Goal: Transaction & Acquisition: Purchase product/service

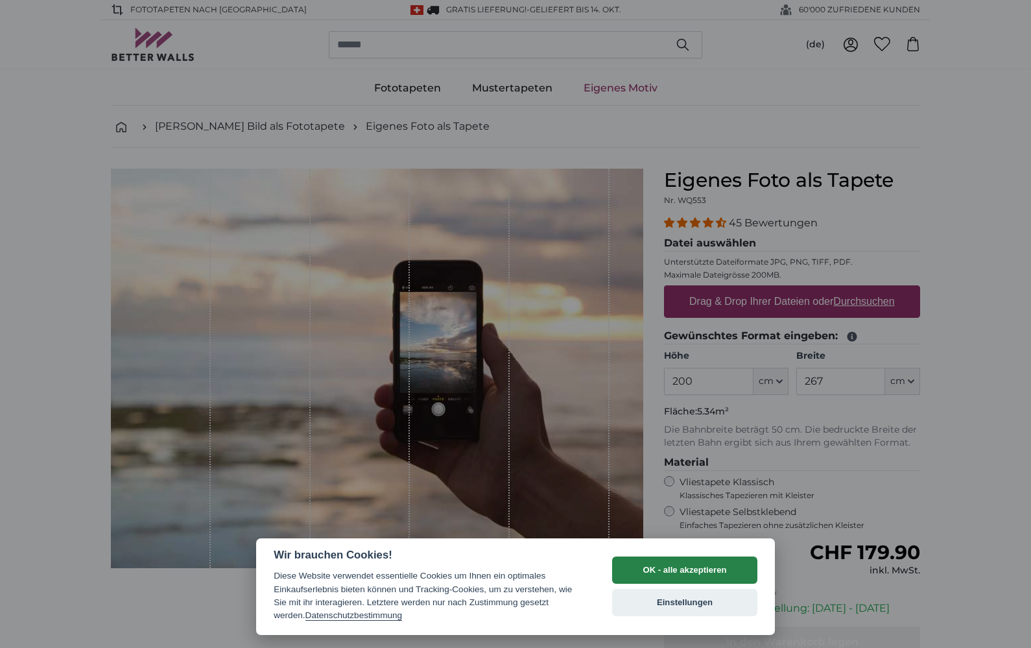
click at [669, 560] on button "OK - alle akzeptieren" at bounding box center [684, 569] width 145 height 27
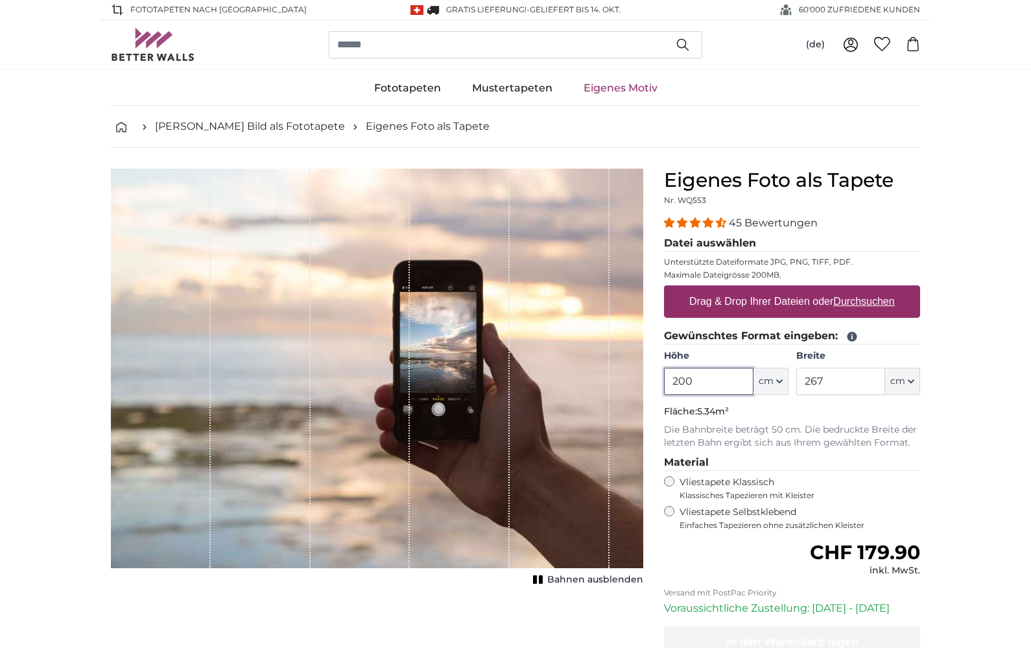
click at [712, 388] on input "200" at bounding box center [708, 381] width 89 height 27
click at [842, 386] on input "267" at bounding box center [840, 381] width 89 height 27
type input "2"
type input "300"
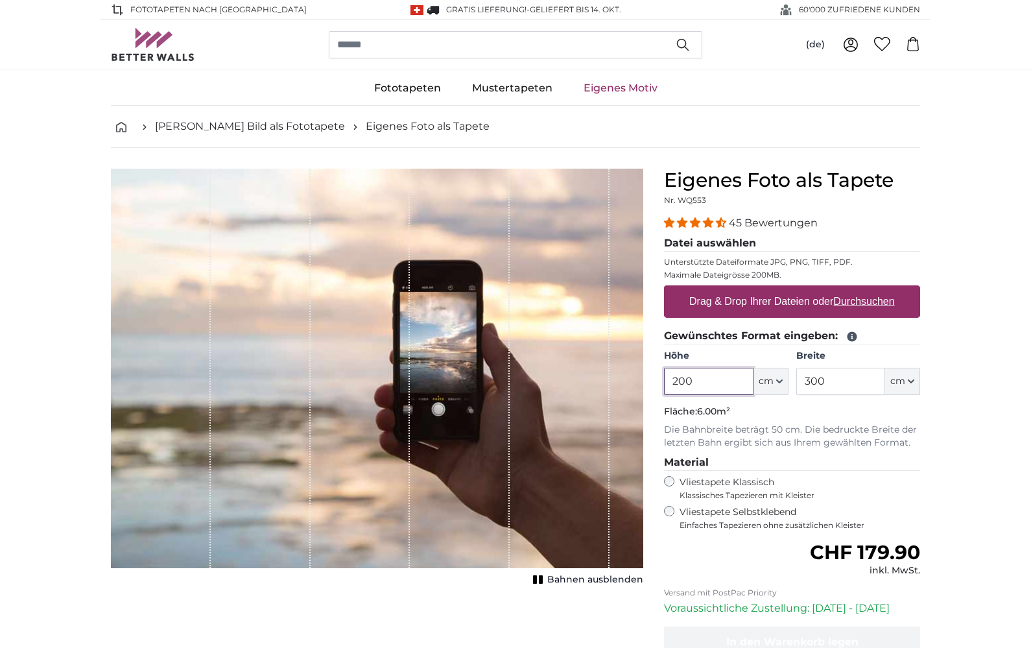
drag, startPoint x: 713, startPoint y: 383, endPoint x: 679, endPoint y: 383, distance: 34.4
click at [679, 383] on input "200" at bounding box center [708, 381] width 89 height 27
type input "280"
drag, startPoint x: 832, startPoint y: 383, endPoint x: 805, endPoint y: 382, distance: 27.2
click at [805, 382] on input "300" at bounding box center [840, 381] width 89 height 27
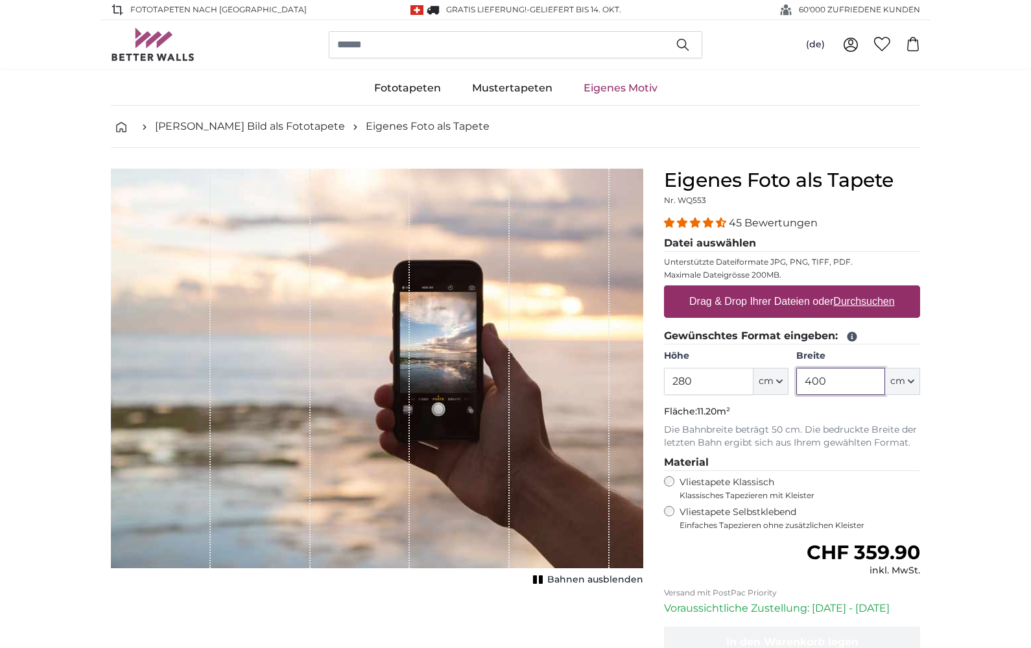
type input "400"
click at [872, 300] on u "Durchsuchen" at bounding box center [864, 301] width 61 height 11
click at [872, 289] on input "Drag & Drop Ihrer Dateien oder Durchsuchen" at bounding box center [792, 287] width 256 height 4
type input "**********"
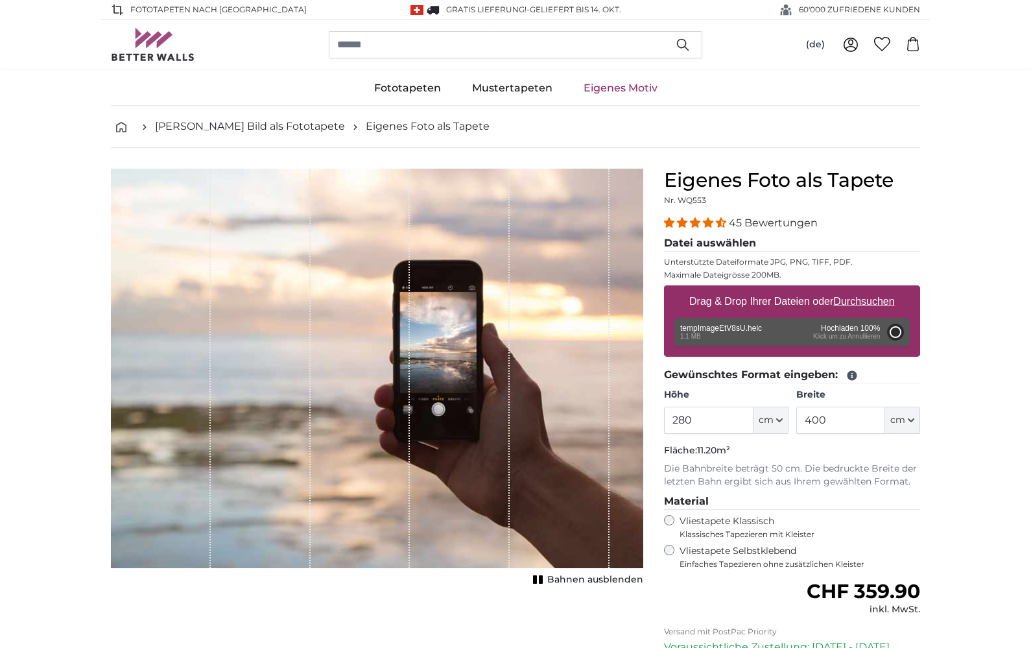
type input "200"
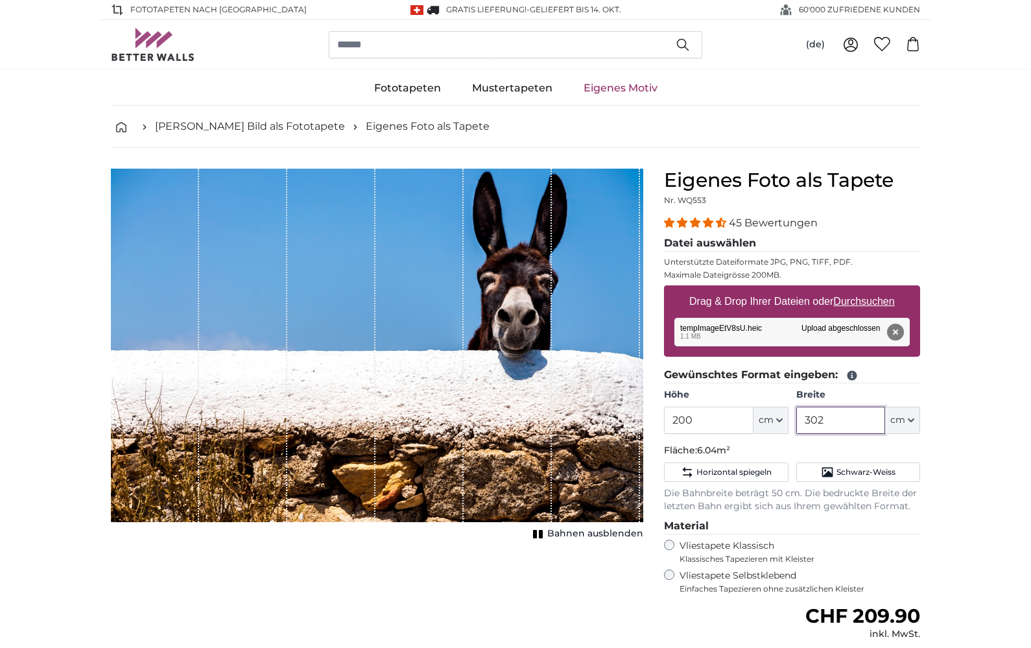
click at [838, 422] on input "302" at bounding box center [840, 420] width 89 height 27
type input "300"
drag, startPoint x: 709, startPoint y: 424, endPoint x: 680, endPoint y: 423, distance: 29.2
click at [680, 423] on input "200" at bounding box center [708, 420] width 89 height 27
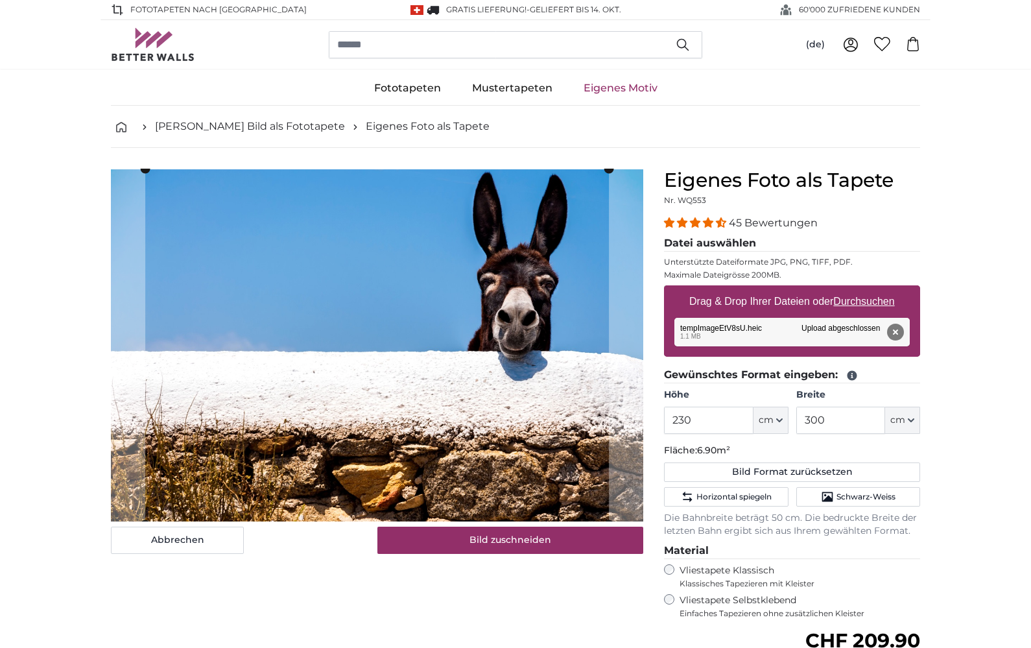
click at [902, 449] on p "Fläche: 6.90m²" at bounding box center [792, 450] width 256 height 13
click at [717, 411] on input "230" at bounding box center [708, 420] width 89 height 27
click at [704, 426] on input "230" at bounding box center [708, 420] width 89 height 27
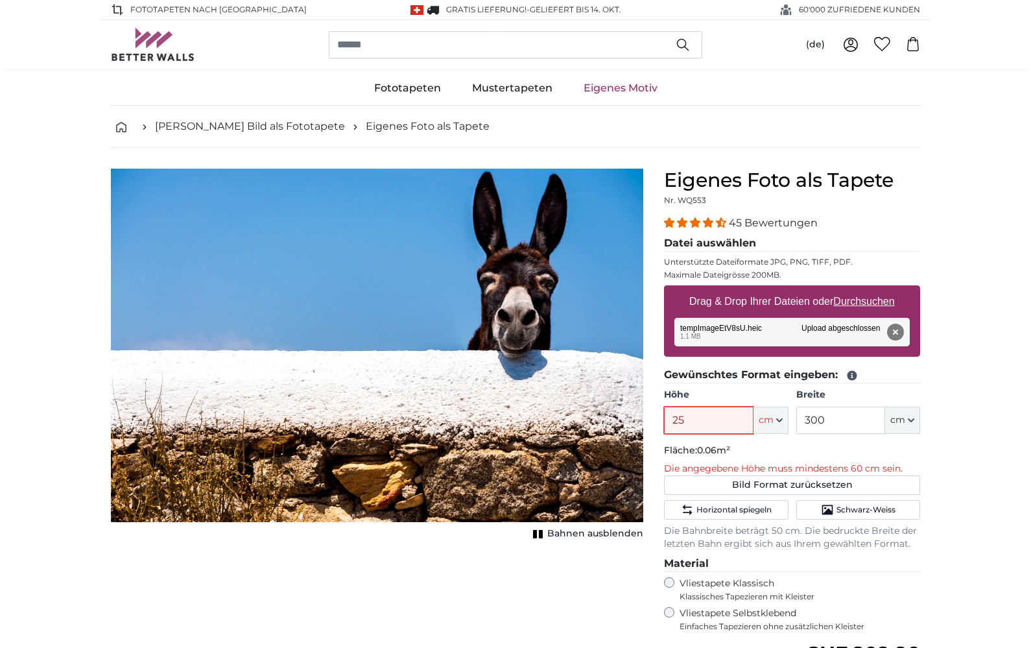
type input "250"
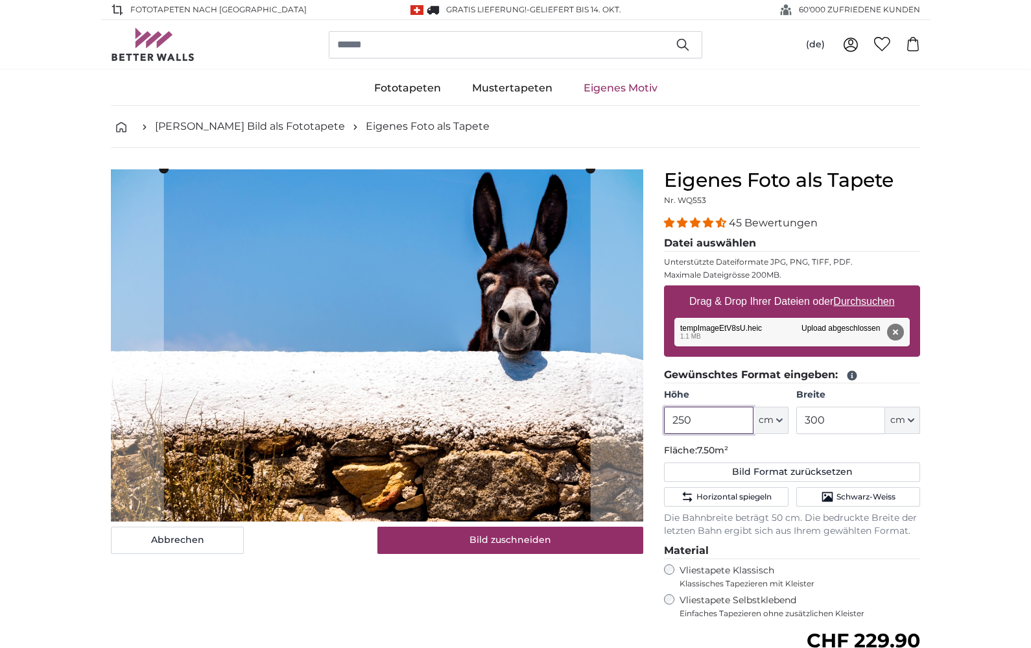
type input "250"
click at [748, 453] on p "Fläche: 7.50m²" at bounding box center [792, 450] width 256 height 13
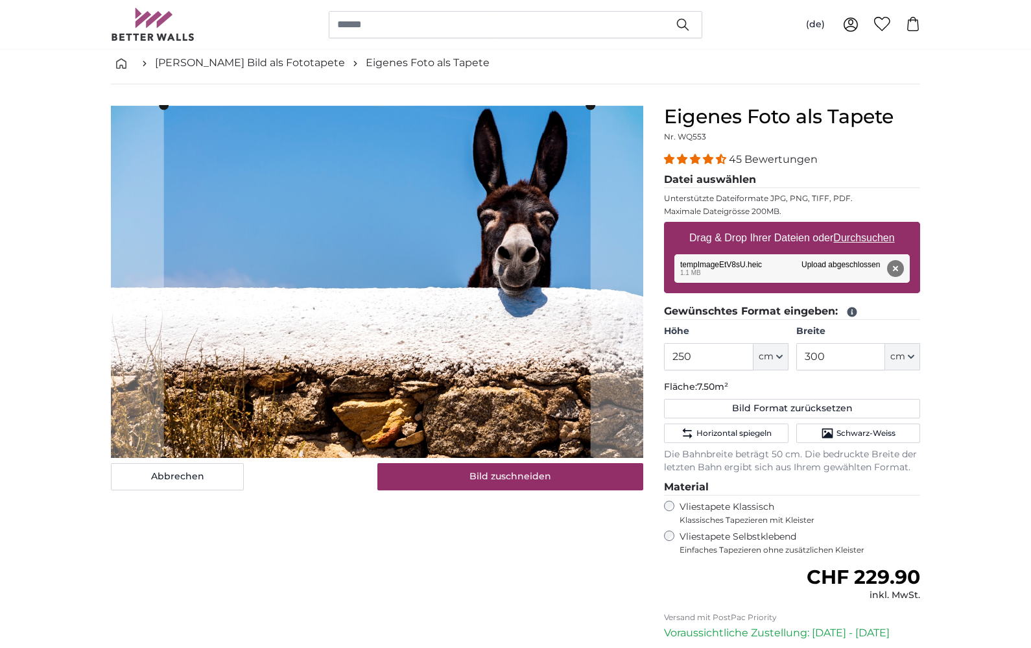
scroll to position [45, 0]
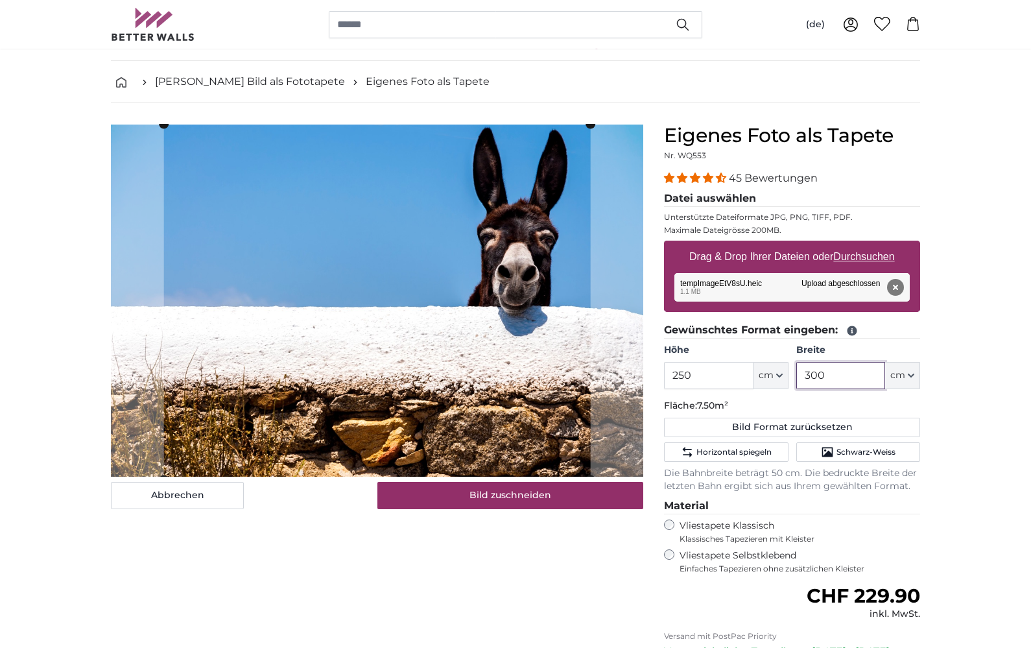
click at [839, 377] on input "300" at bounding box center [840, 375] width 89 height 27
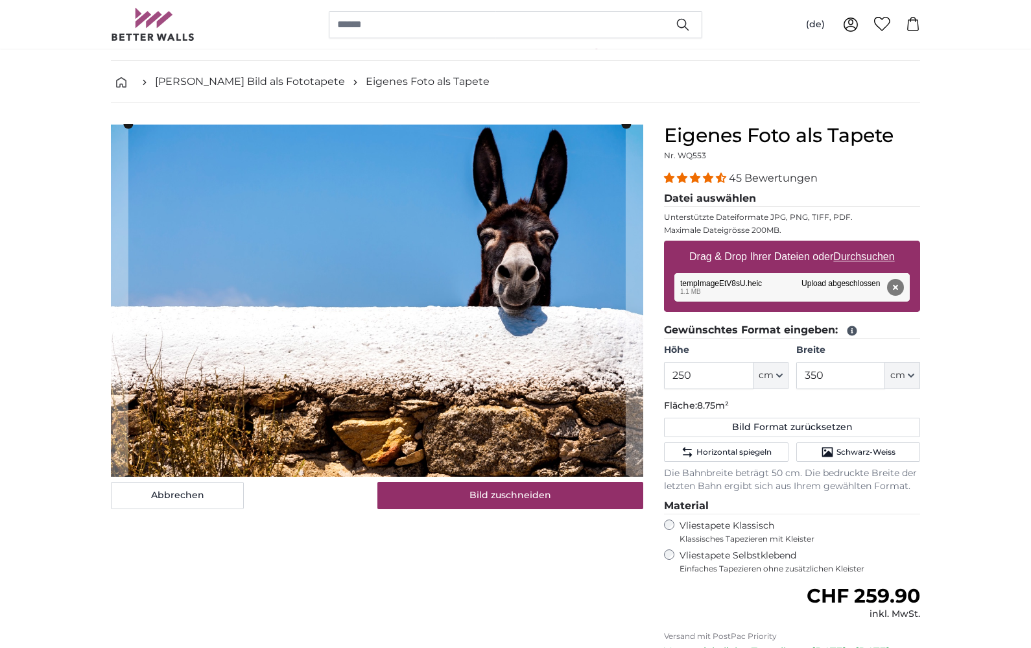
click at [921, 401] on div "Eigenes Foto als Tapete Nr. WQ553 45 Bewertungen Datei auswählen Unterstützte D…" at bounding box center [792, 460] width 277 height 672
drag, startPoint x: 715, startPoint y: 383, endPoint x: 667, endPoint y: 375, distance: 49.3
click at [667, 375] on input "250" at bounding box center [708, 375] width 89 height 27
drag, startPoint x: 846, startPoint y: 378, endPoint x: 797, endPoint y: 378, distance: 49.3
click at [797, 378] on input "350" at bounding box center [840, 375] width 89 height 27
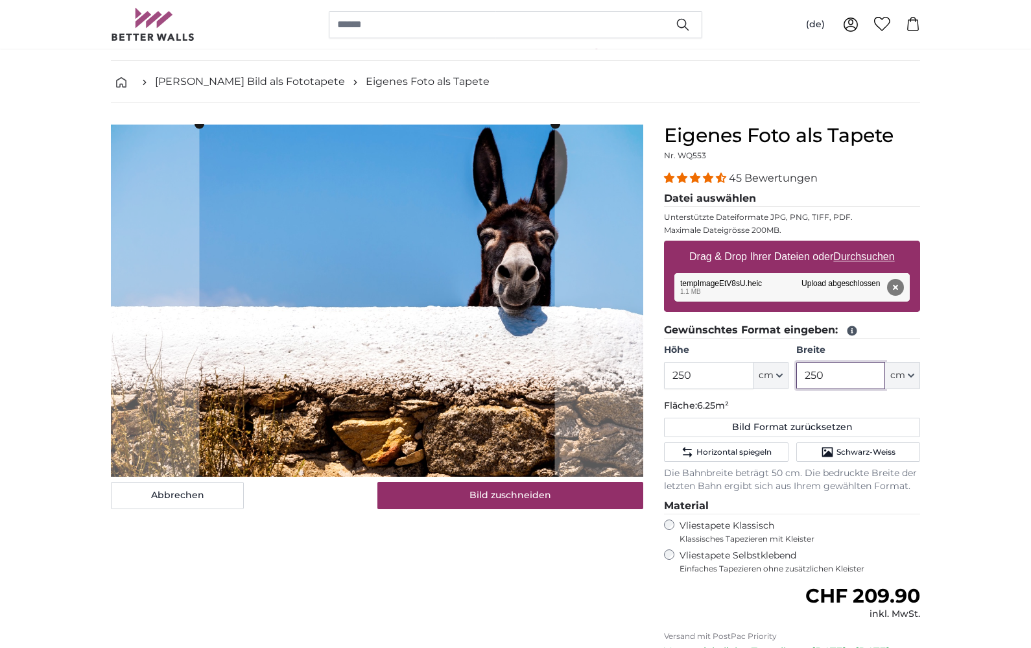
type input "250"
drag, startPoint x: 718, startPoint y: 374, endPoint x: 669, endPoint y: 374, distance: 49.3
click at [669, 374] on input "250" at bounding box center [708, 375] width 89 height 27
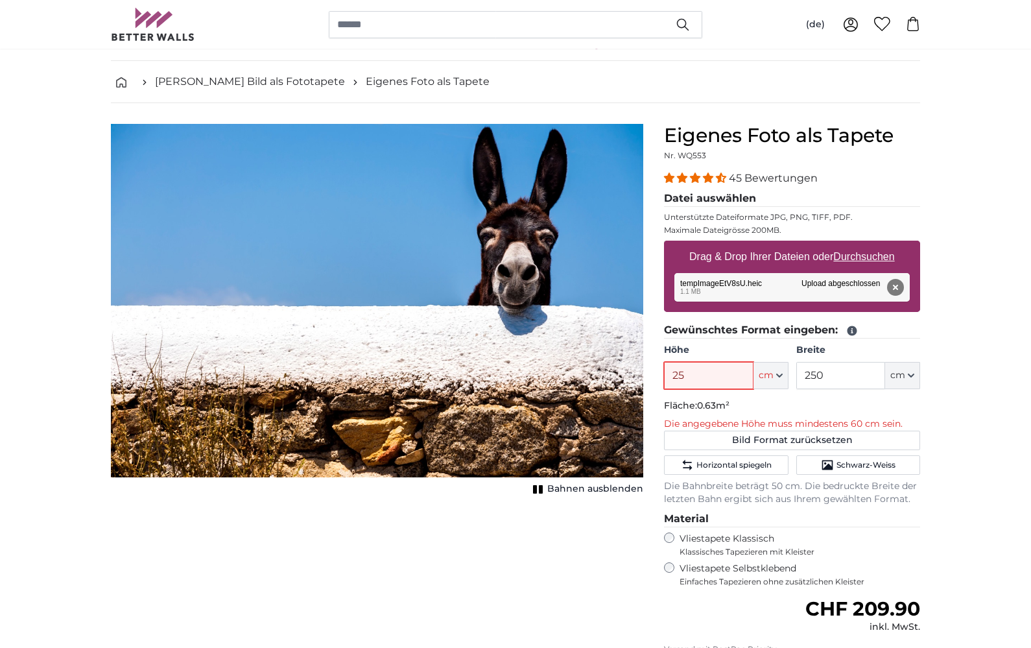
type input "250"
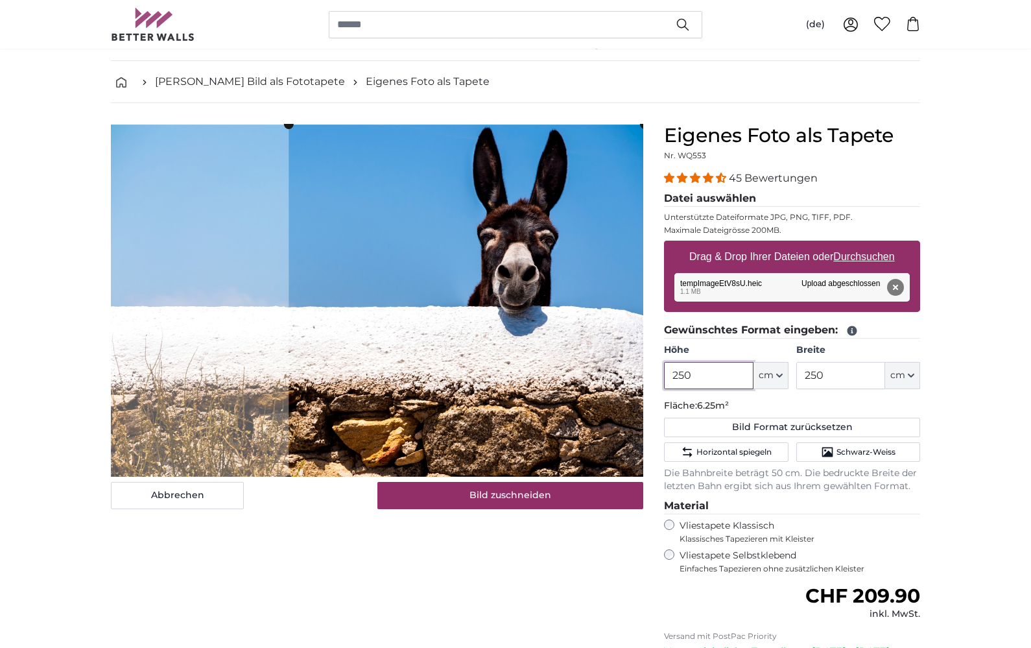
click at [519, 298] on cropper-handle at bounding box center [466, 302] width 355 height 355
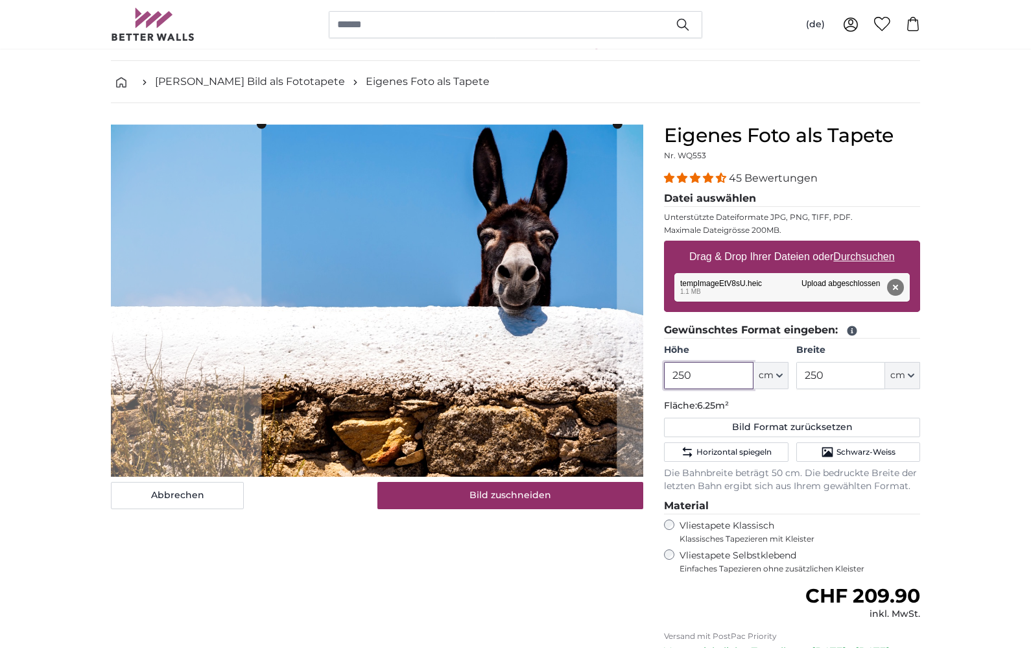
click at [473, 292] on cropper-handle at bounding box center [438, 301] width 355 height 355
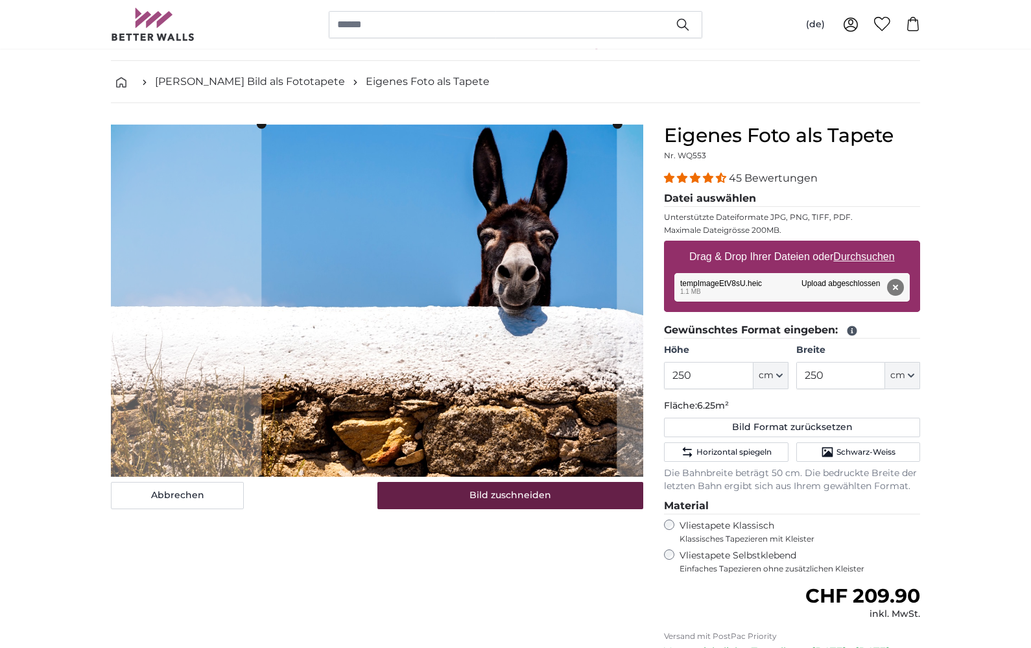
click at [552, 506] on button "Bild zuschneiden" at bounding box center [510, 495] width 267 height 27
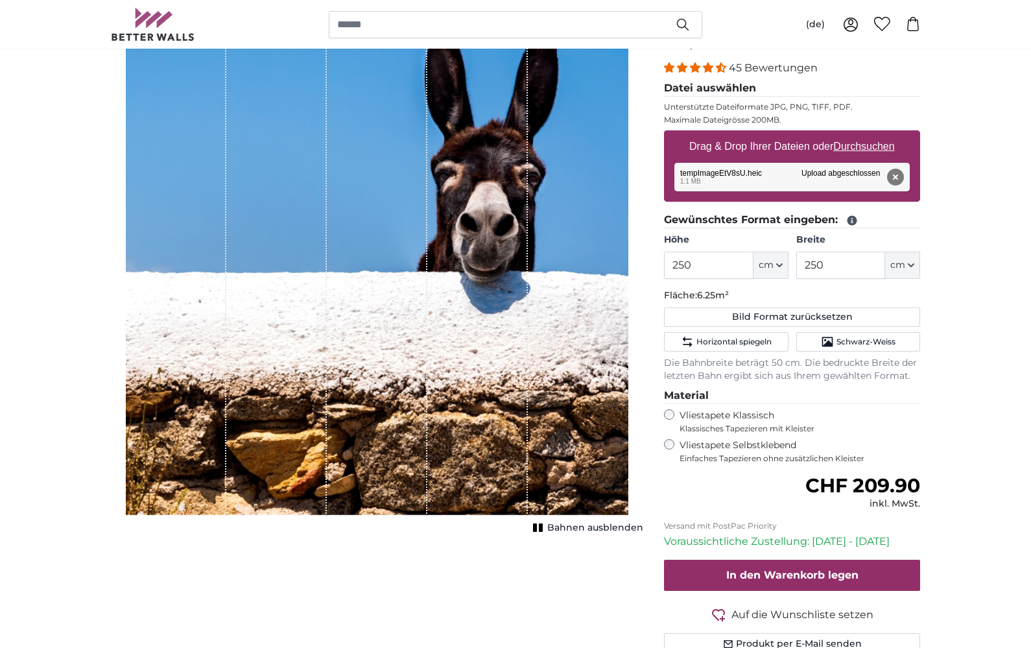
scroll to position [163, 0]
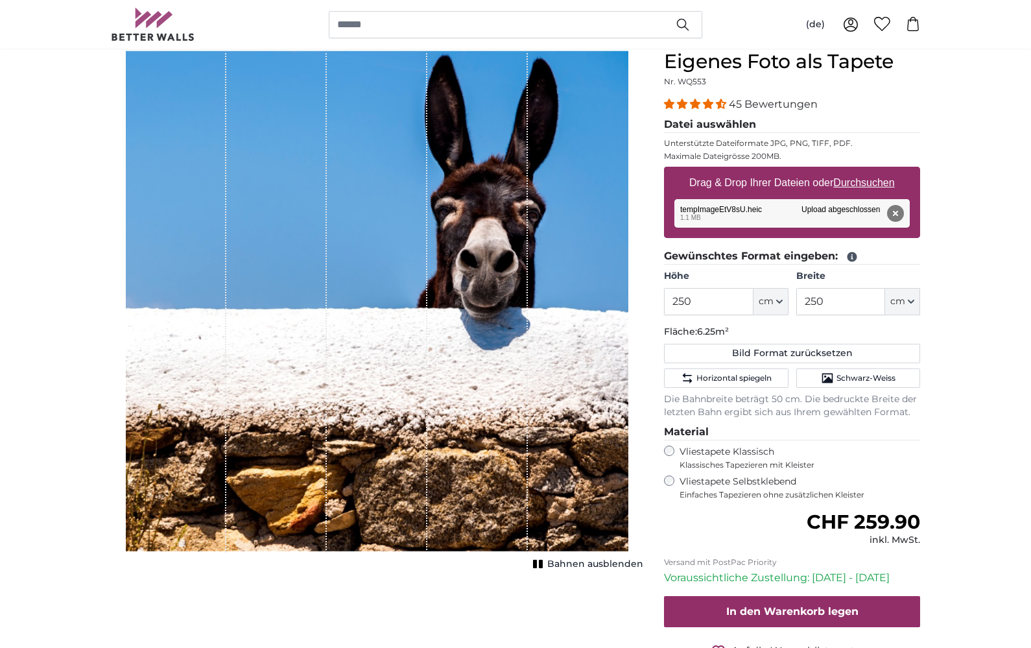
scroll to position [117, 0]
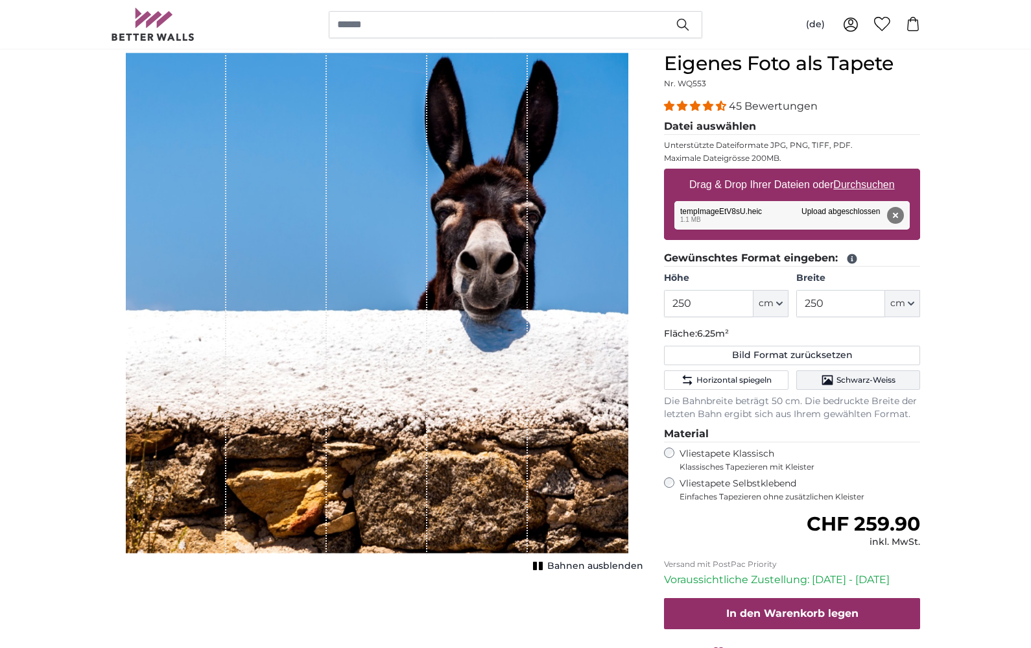
click at [823, 381] on icon "Schwarz-Weiss" at bounding box center [827, 380] width 13 height 13
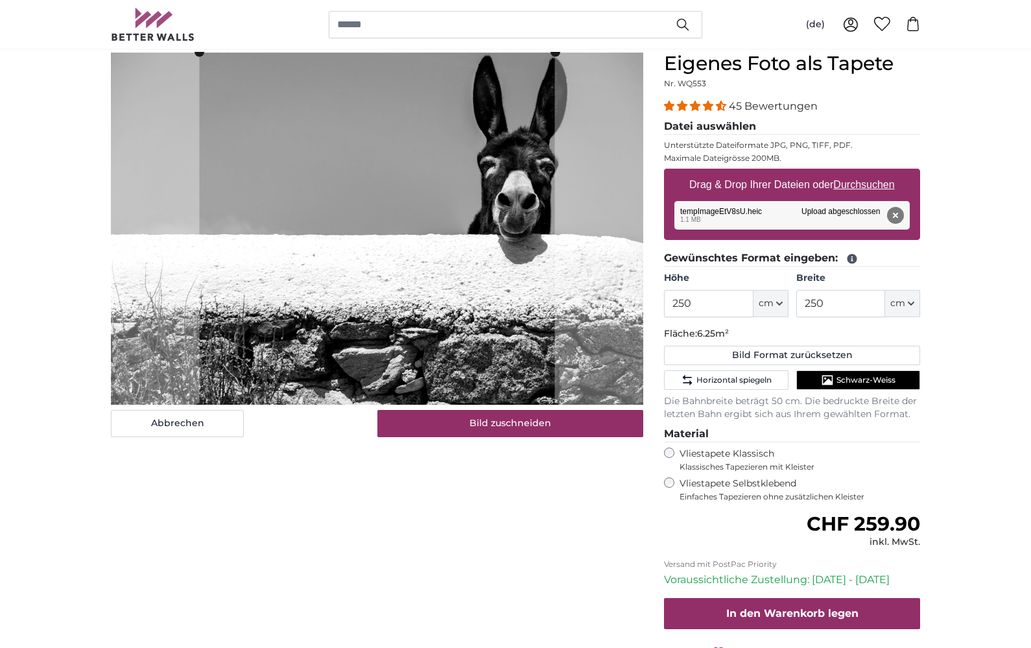
click at [823, 381] on icon "Schwarz-Weiss" at bounding box center [827, 380] width 13 height 13
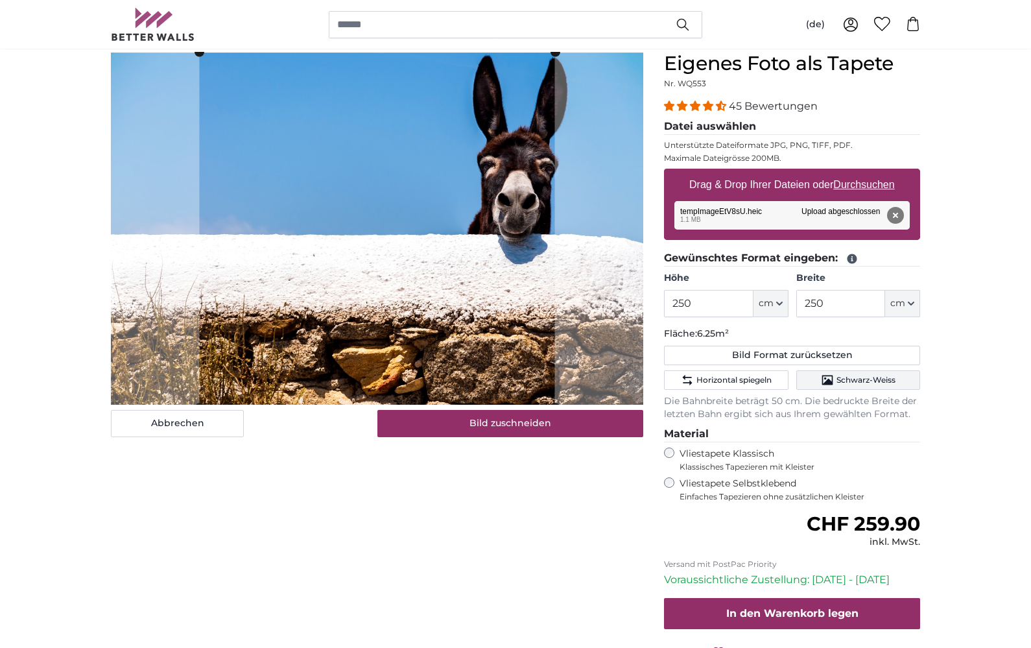
click at [822, 379] on icon "Schwarz-Weiss" at bounding box center [827, 380] width 13 height 13
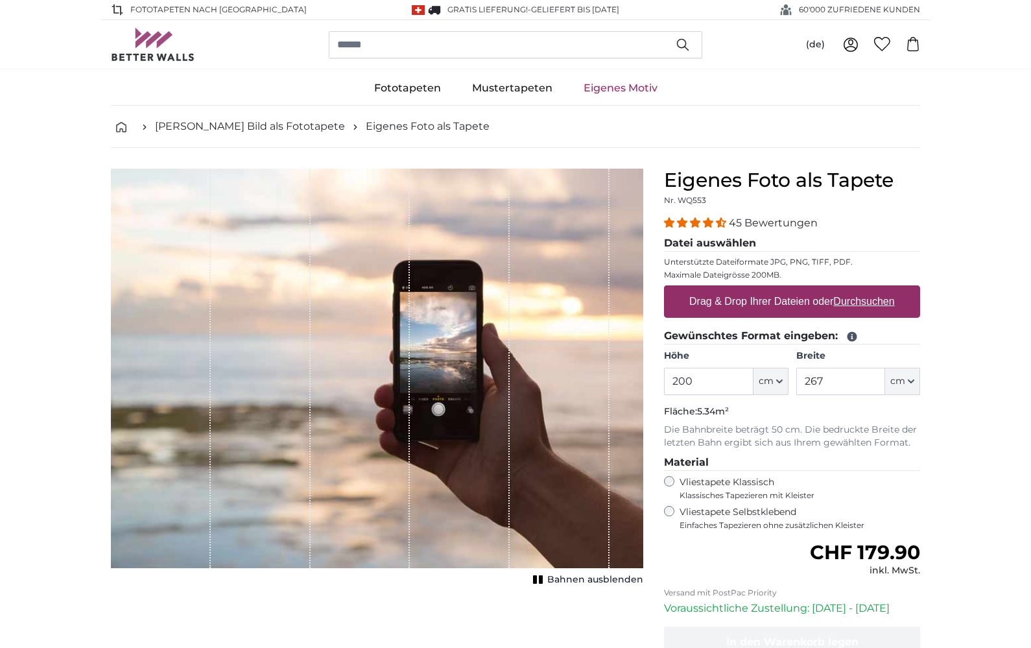
click at [619, 92] on link "Eigenes Motiv" at bounding box center [620, 88] width 105 height 34
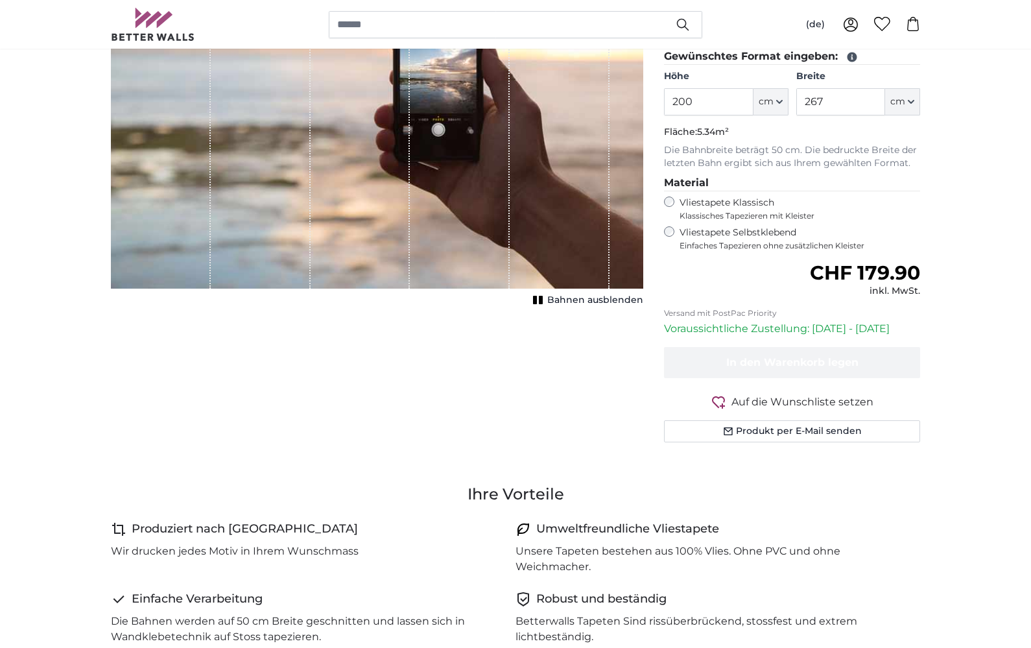
scroll to position [281, 0]
